Goal: Task Accomplishment & Management: Complete application form

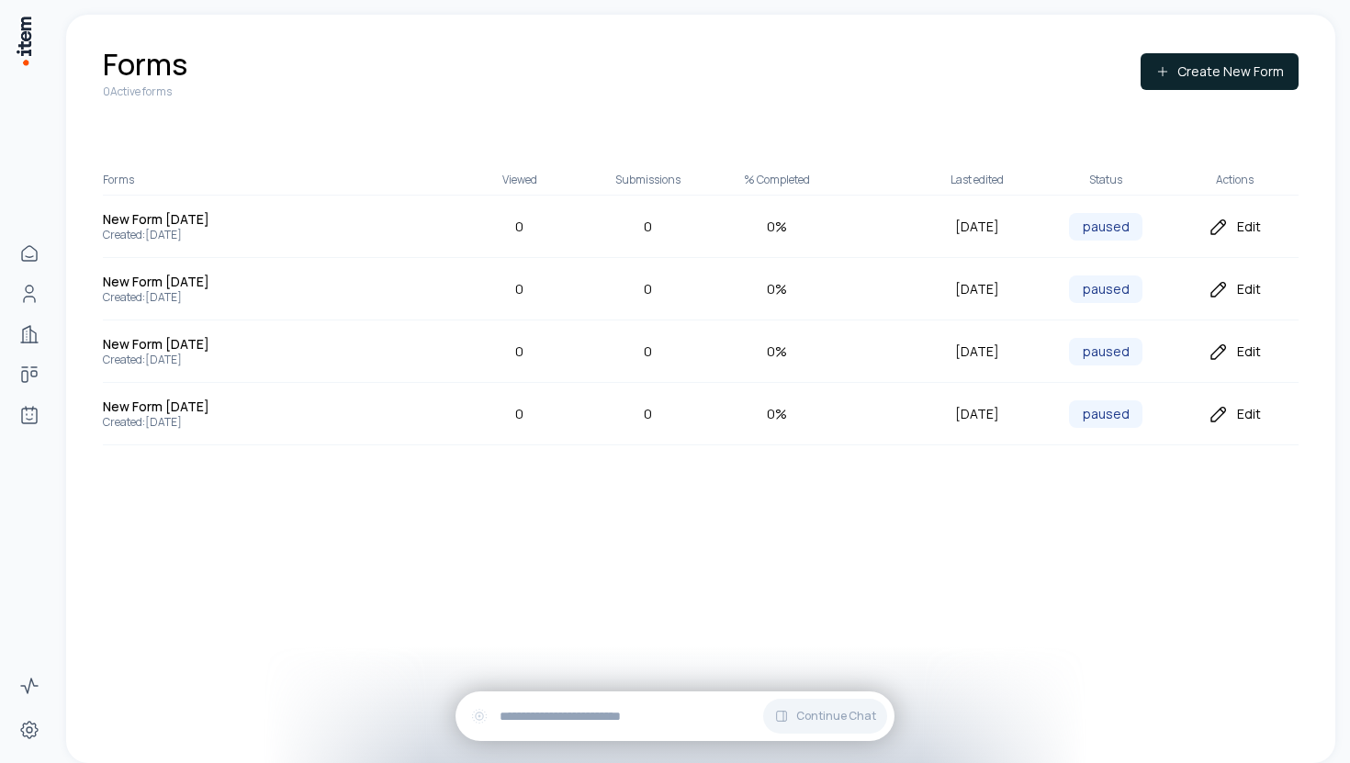
click at [1109, 636] on div "Forms 0 Active forms Create New Form Forms Viewed Submissions % Completed Last …" at bounding box center [700, 389] width 1269 height 749
click at [1253, 65] on button "Create New Form" at bounding box center [1220, 71] width 158 height 37
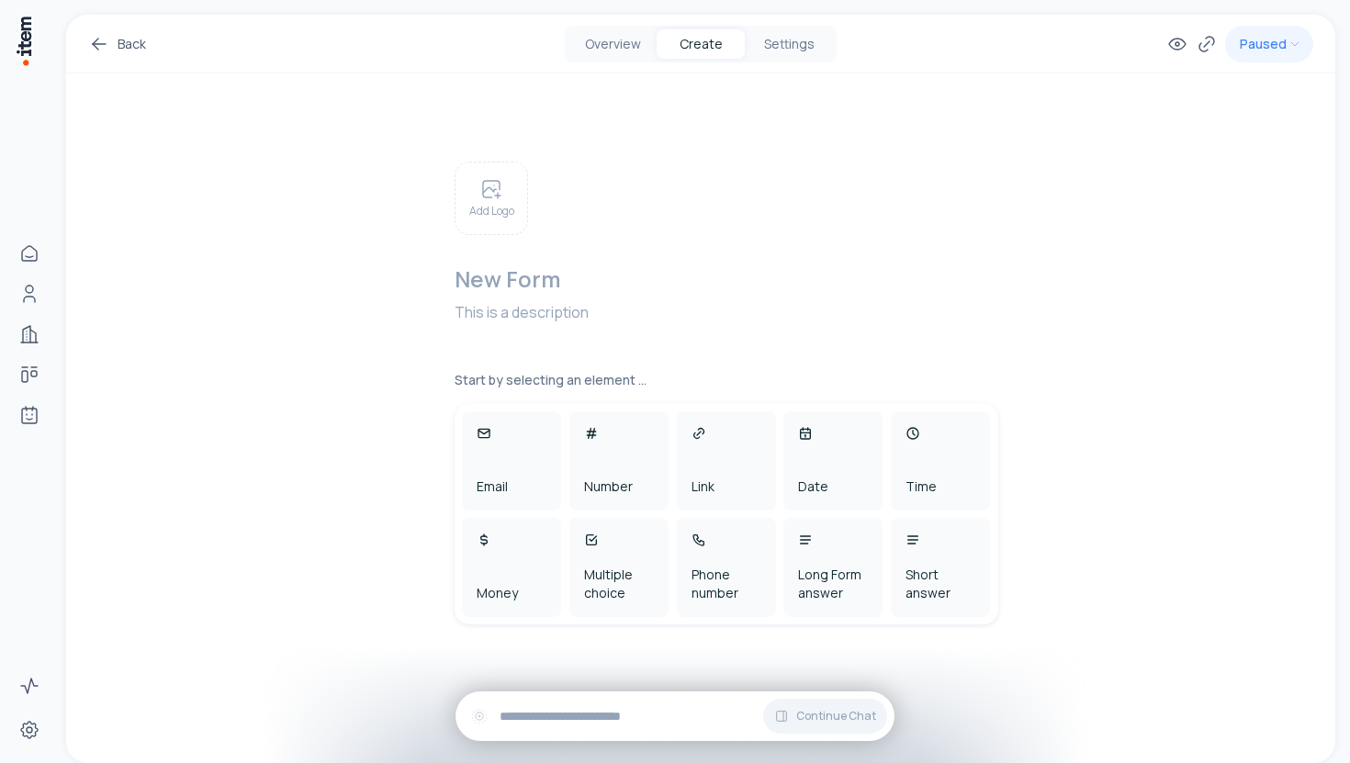
click at [137, 44] on link "Back" at bounding box center [117, 44] width 58 height 22
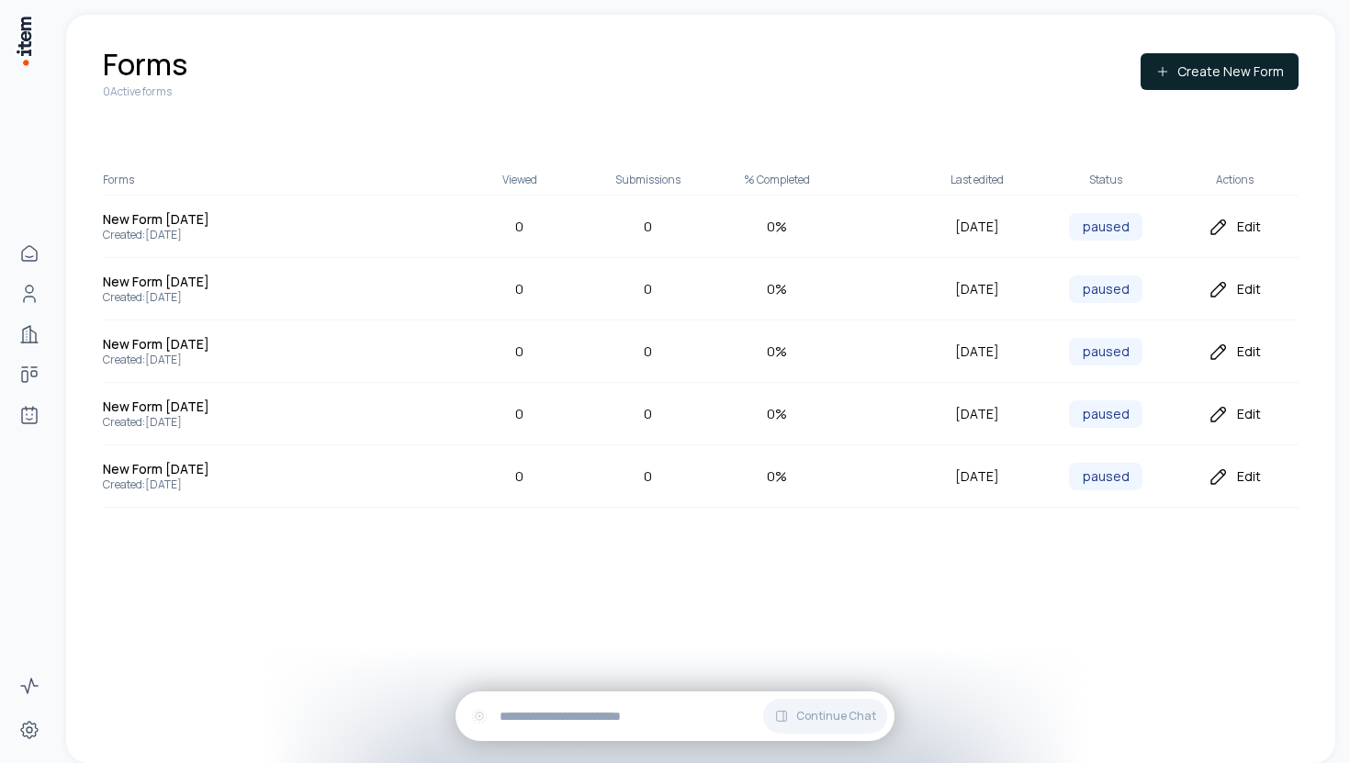
click at [1251, 223] on div "Edit" at bounding box center [1234, 227] width 129 height 22
